Goal: Information Seeking & Learning: Learn about a topic

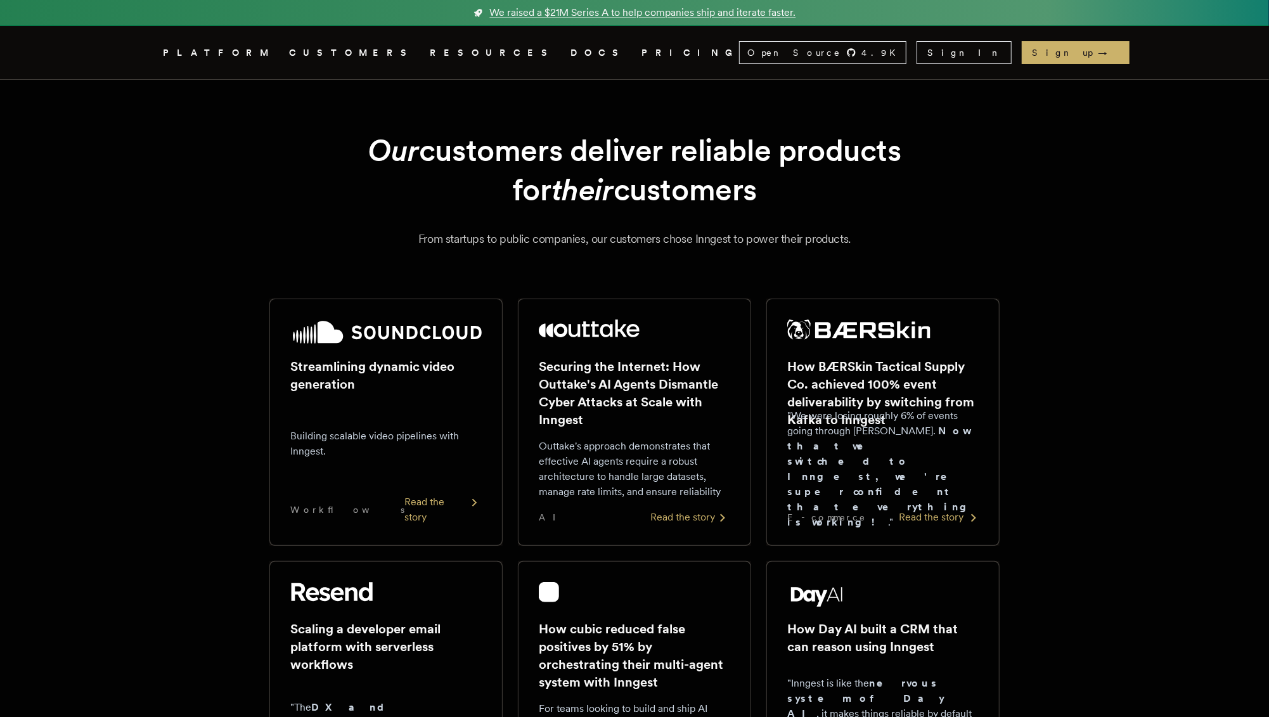
click at [890, 449] on p ""We were losing roughly 6% of events going through [PERSON_NAME]. Now that we s…" at bounding box center [882, 469] width 191 height 122
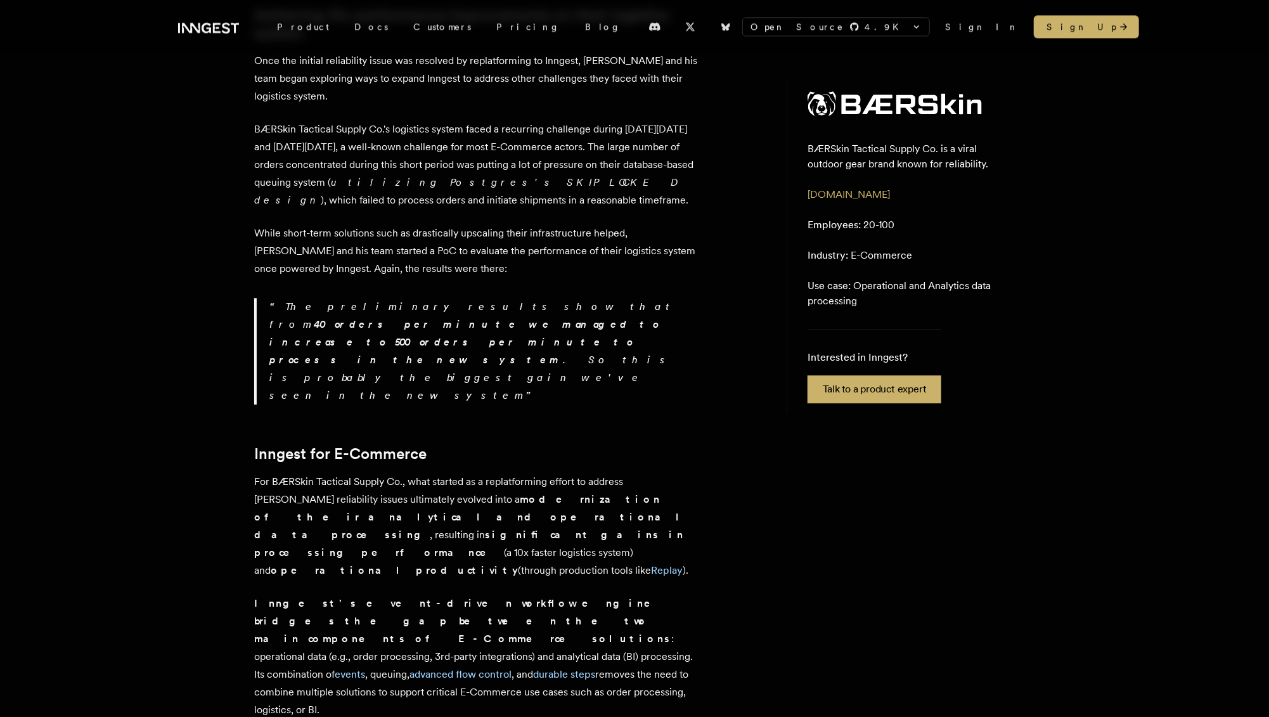
scroll to position [2300, 0]
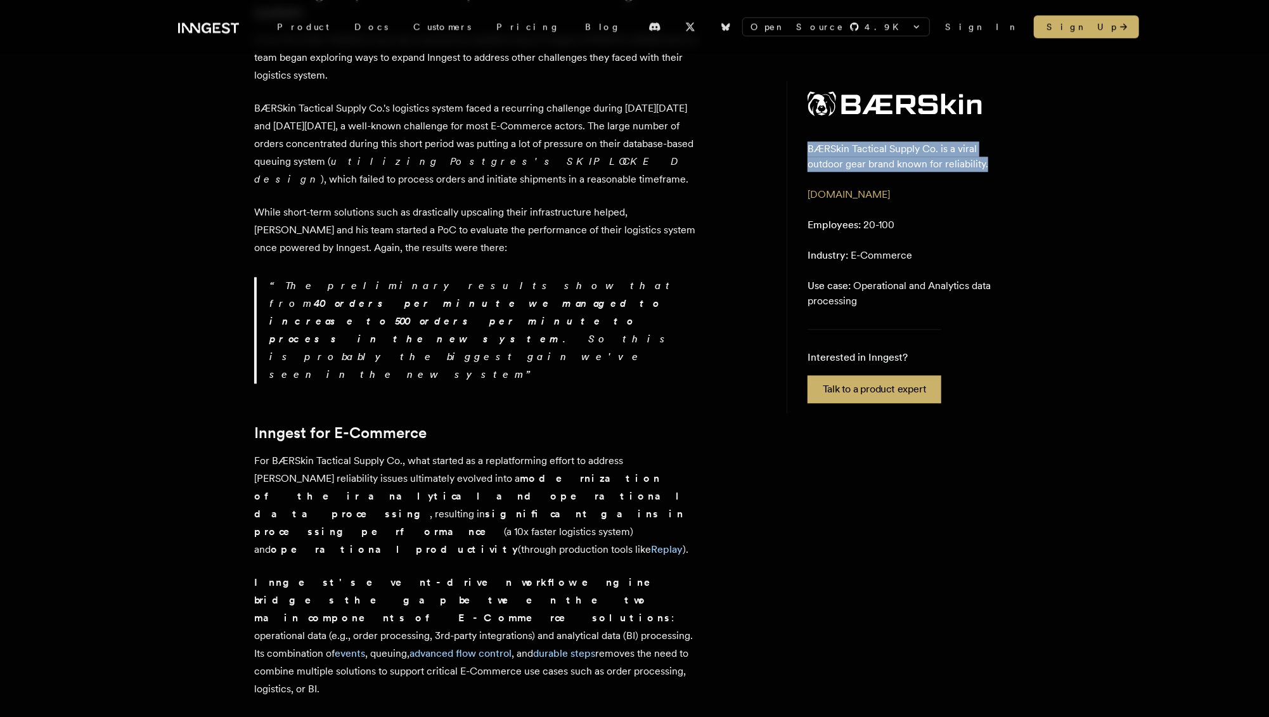
drag, startPoint x: 808, startPoint y: 149, endPoint x: 992, endPoint y: 169, distance: 184.3
click at [992, 169] on p "BÆRSkin Tactical Supply Co. is a viral outdoor gear brand known for reliability." at bounding box center [901, 156] width 187 height 30
copy p "BÆRSkin Tactical Supply Co. is a viral outdoor gear brand known for reliability."
click at [401, 25] on link "Customers" at bounding box center [442, 26] width 83 height 23
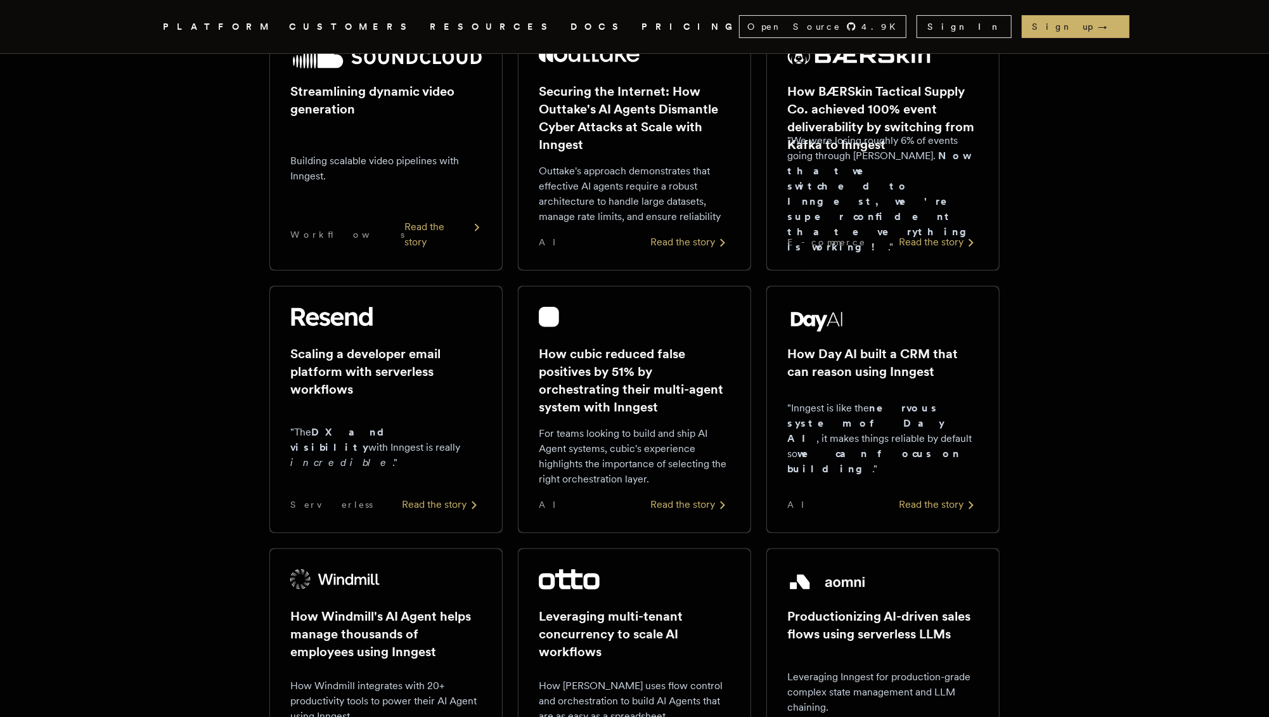
scroll to position [280, 0]
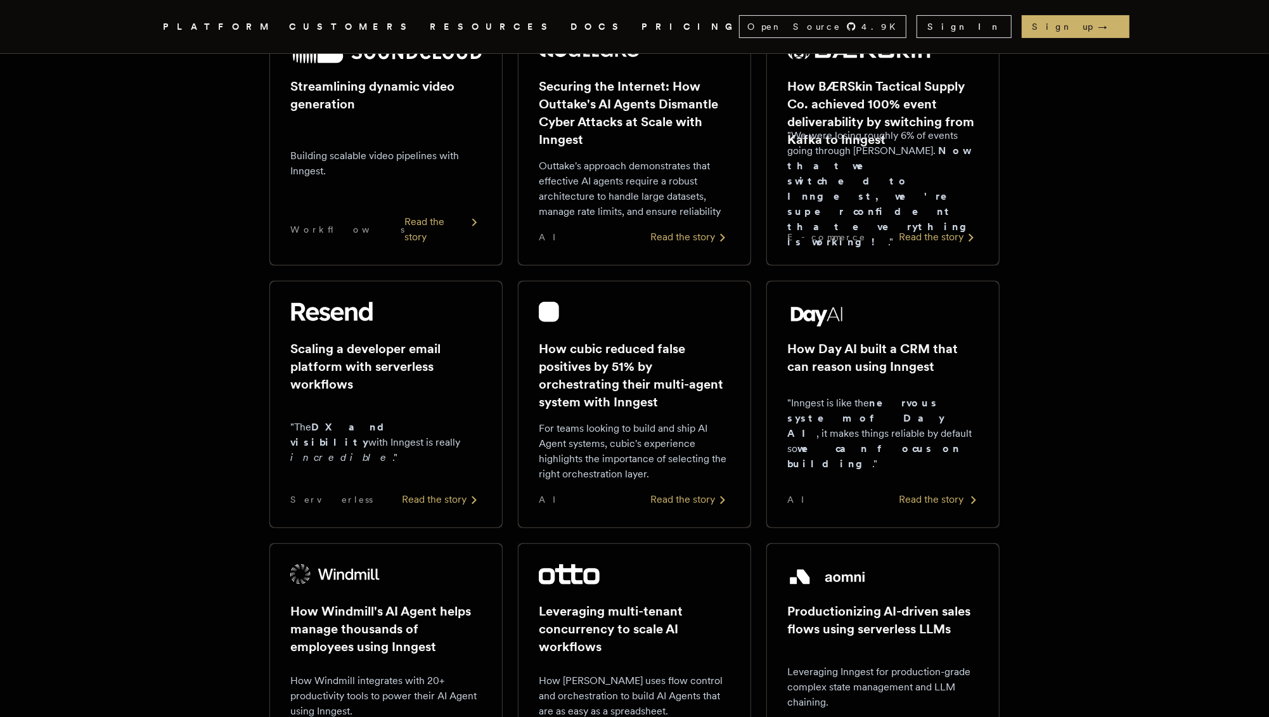
click at [903, 417] on strong "nervous system of Day AI" at bounding box center [865, 418] width 157 height 42
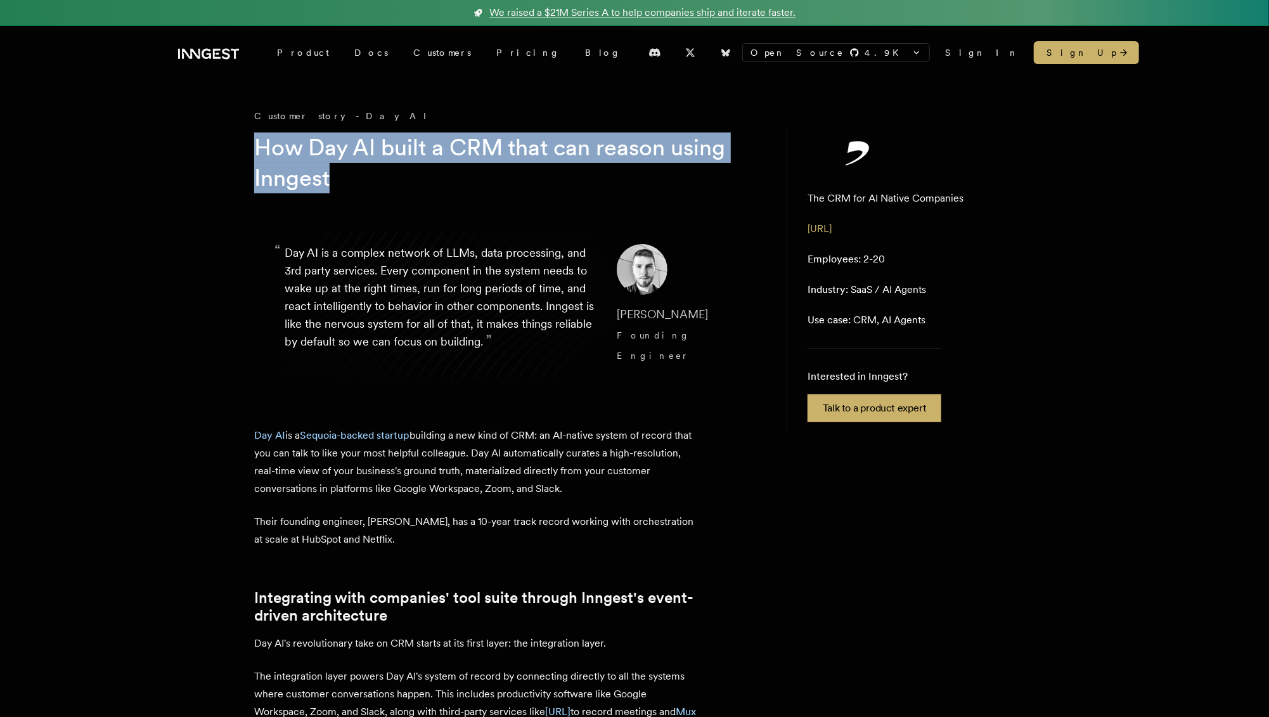
drag, startPoint x: 340, startPoint y: 179, endPoint x: 255, endPoint y: 149, distance: 89.6
click at [255, 149] on h1 "How Day AI built a CRM that can reason using Inngest" at bounding box center [497, 163] width 487 height 61
copy h1 "How Day AI built a CRM that can reason using Inngest"
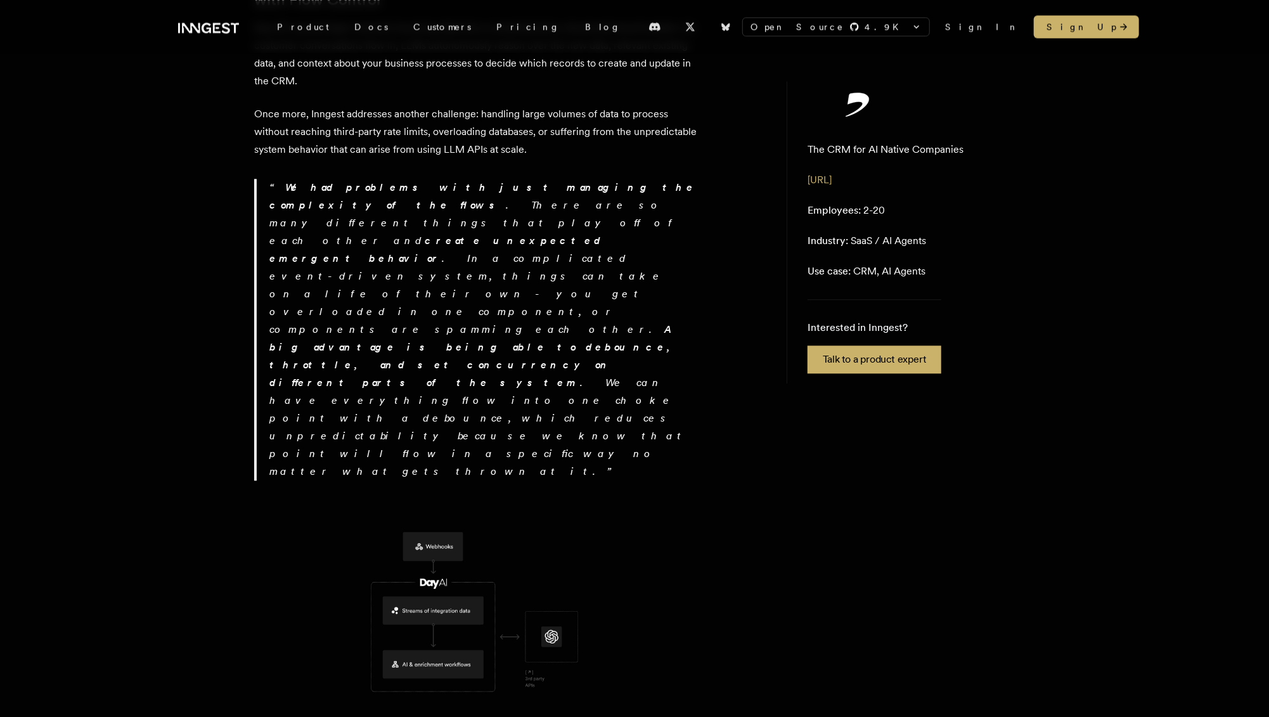
scroll to position [2207, 0]
drag, startPoint x: 255, startPoint y: 578, endPoint x: 681, endPoint y: 635, distance: 429.3
click at [681, 635] on div "Day AI is a Sequoia-backed startup building a new kind of CRM: an AI-native sys…" at bounding box center [476, 124] width 444 height 3809
copy div "When entering the AI Agent space, Erik and his team faced two new significant c…"
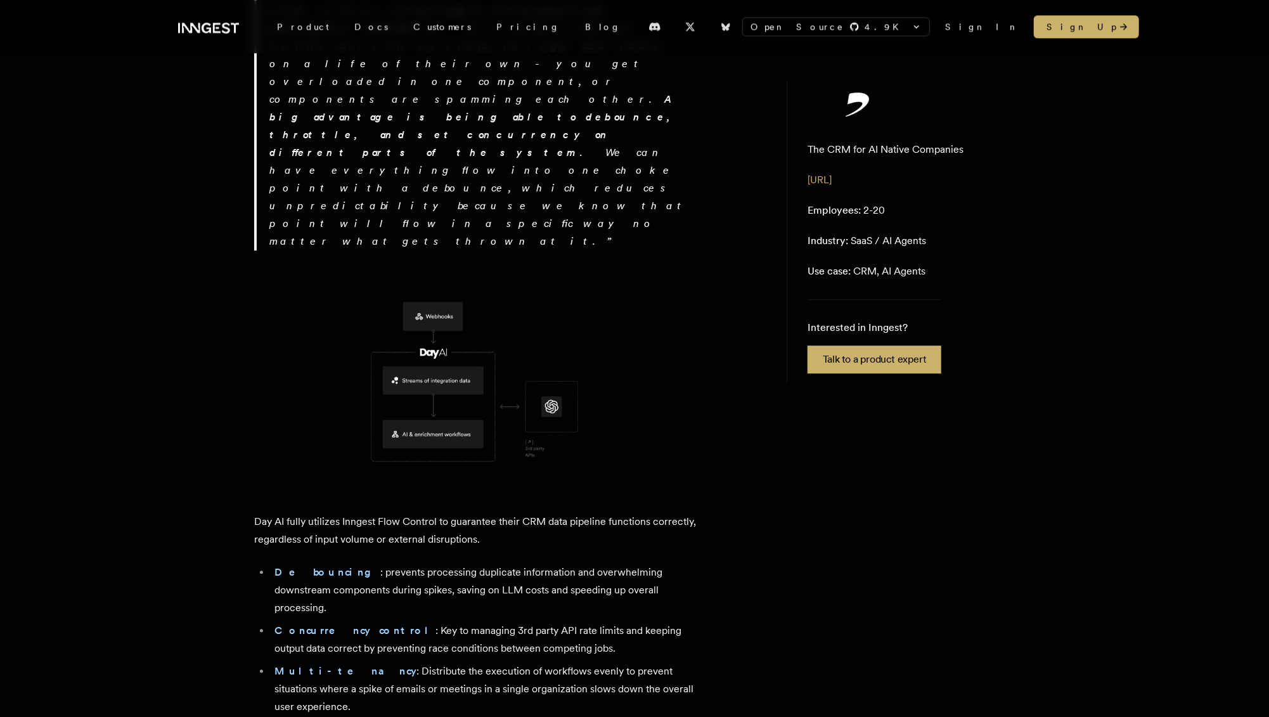
scroll to position [2442, 0]
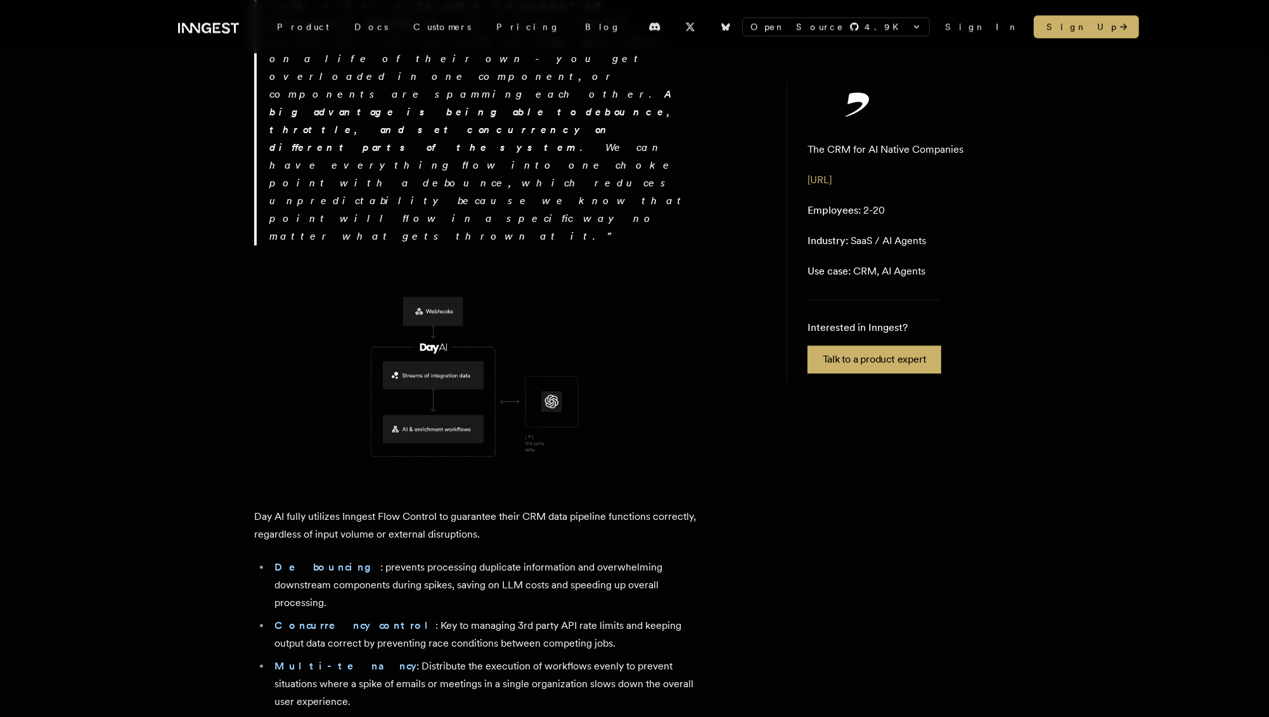
drag, startPoint x: 288, startPoint y: 457, endPoint x: 373, endPoint y: 474, distance: 87.3
drag, startPoint x: 297, startPoint y: 496, endPoint x: 548, endPoint y: 531, distance: 252.9
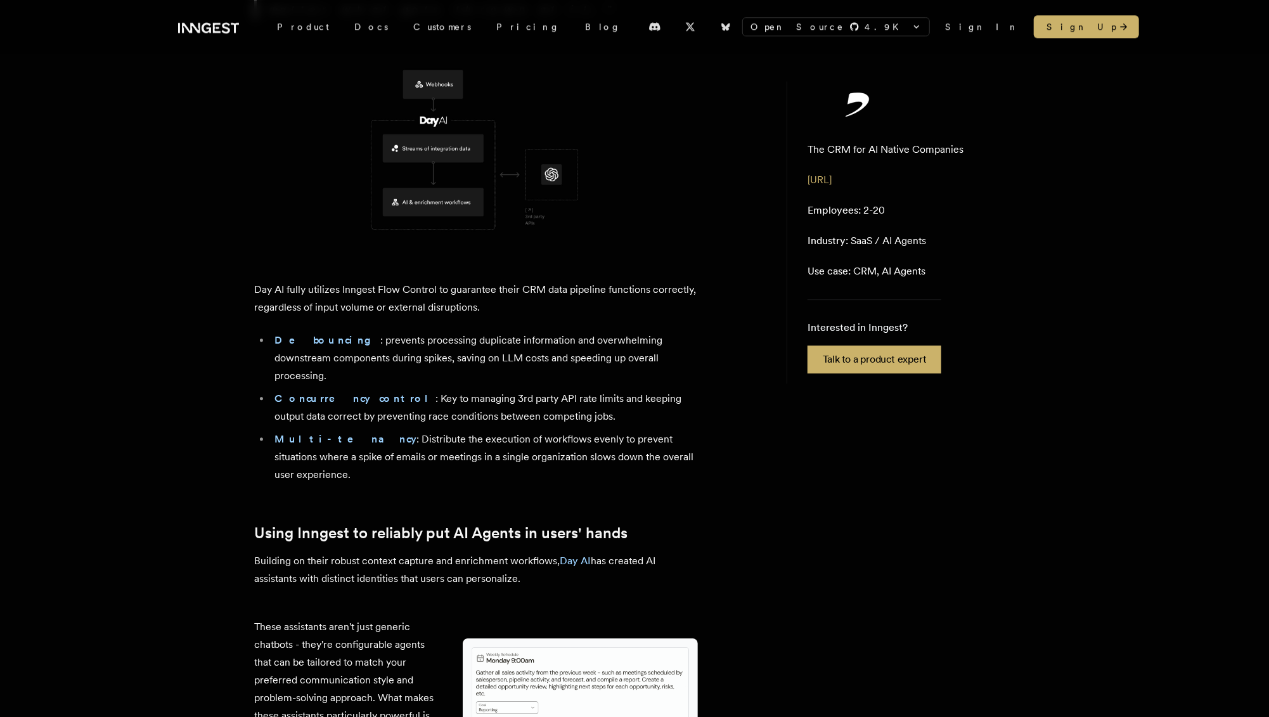
scroll to position [2670, 0]
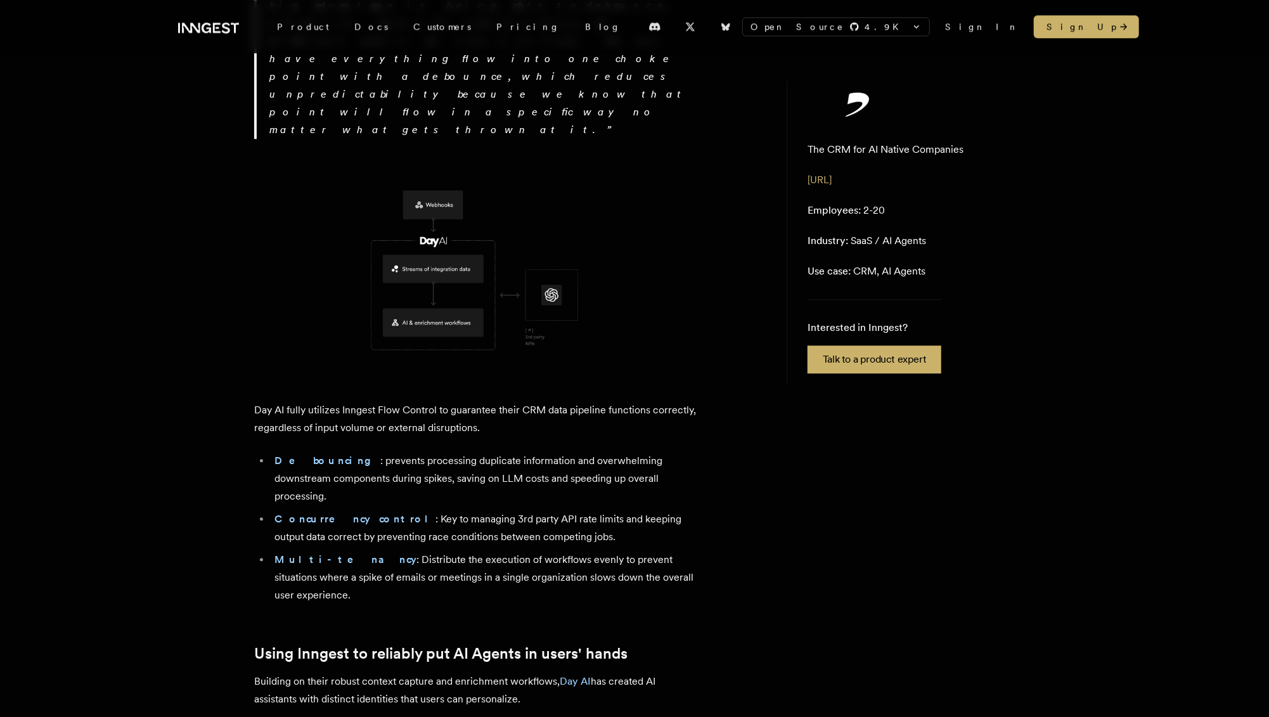
scroll to position [2546, 0]
